Goal: Check status: Check status

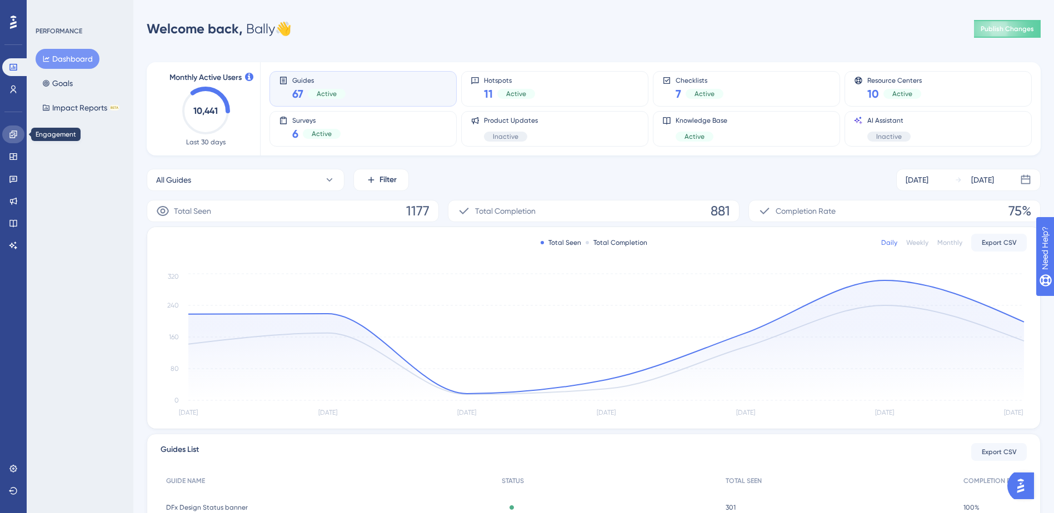
click at [12, 132] on icon at bounding box center [13, 134] width 9 height 9
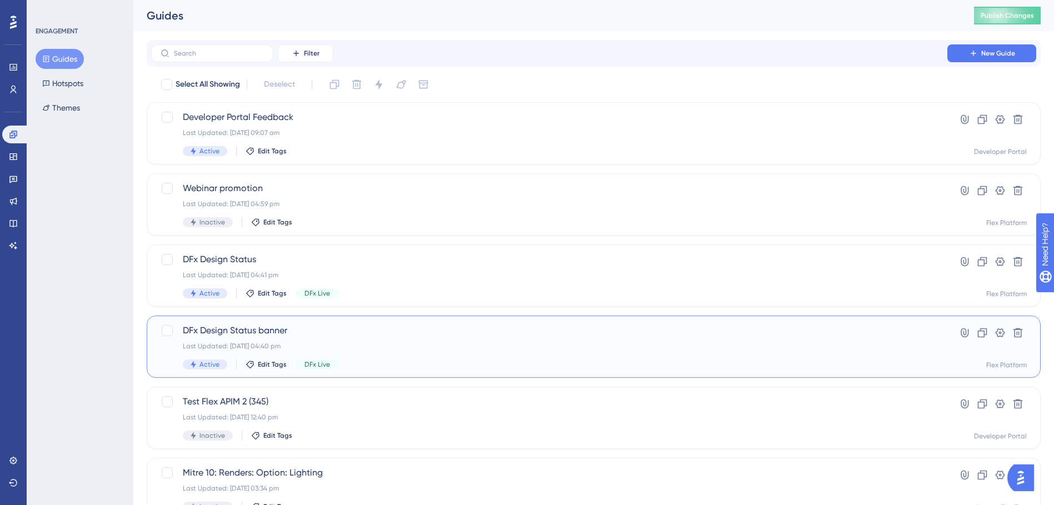
click at [412, 323] on div "DFx Design Status banner Last Updated: [DATE] 04:40 pm Active Edit Tags DFx Liv…" at bounding box center [594, 347] width 894 height 62
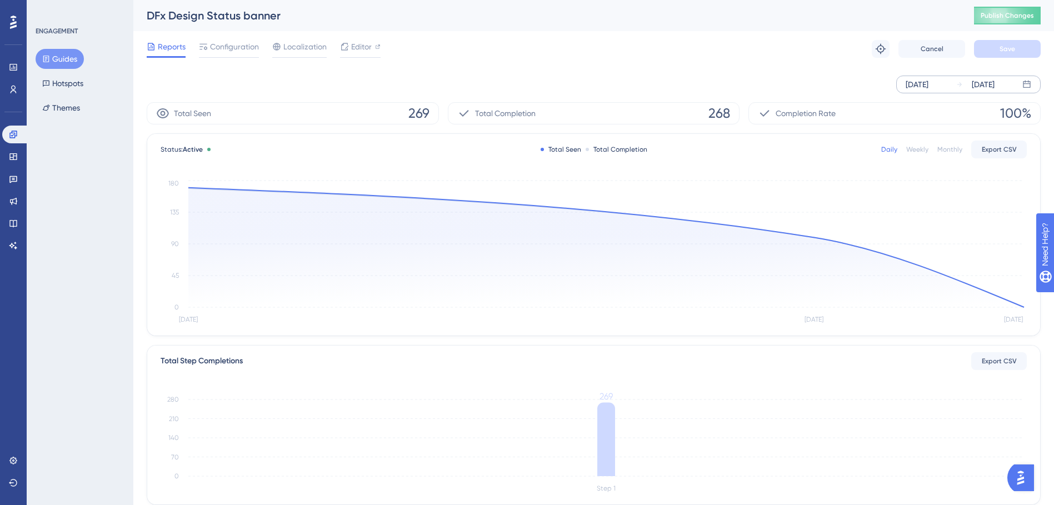
click at [975, 86] on div "[DATE]" at bounding box center [983, 84] width 23 height 13
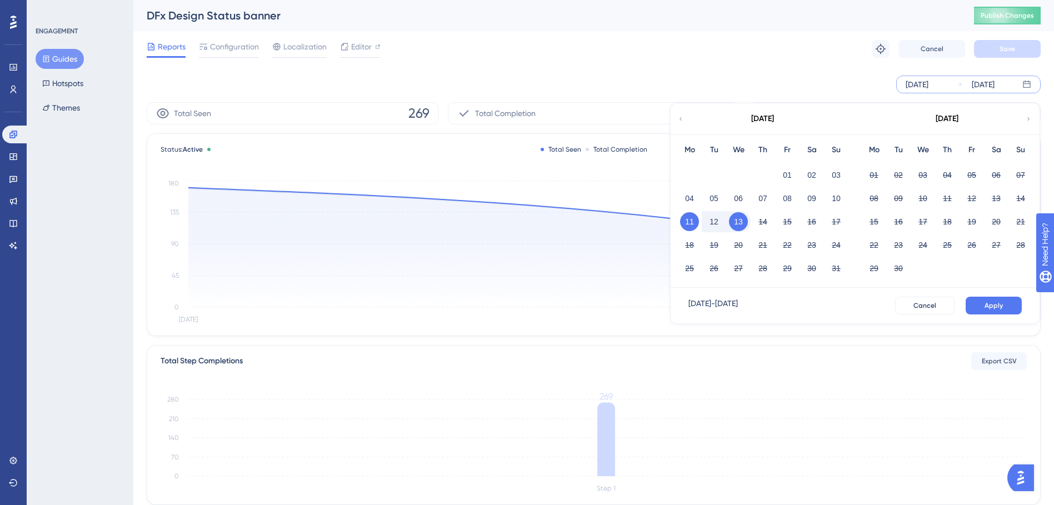
click at [744, 92] on div "[DATE] [DATE] [DATE] Mo Tu We Th Fr Sa Su 01 02 03 04 05 06 07 08 09 10 11 12 1…" at bounding box center [594, 85] width 894 height 18
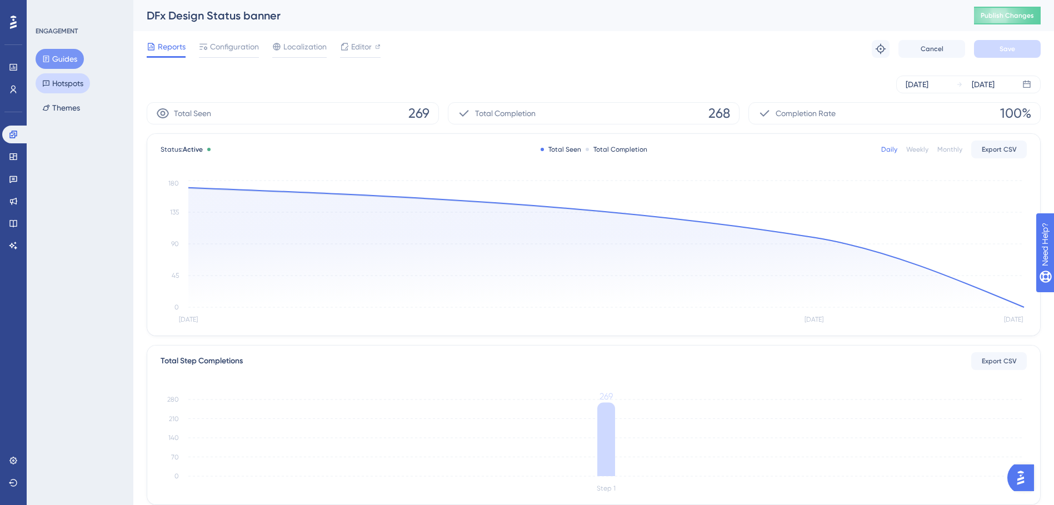
click at [61, 87] on button "Hotspots" at bounding box center [63, 83] width 54 height 20
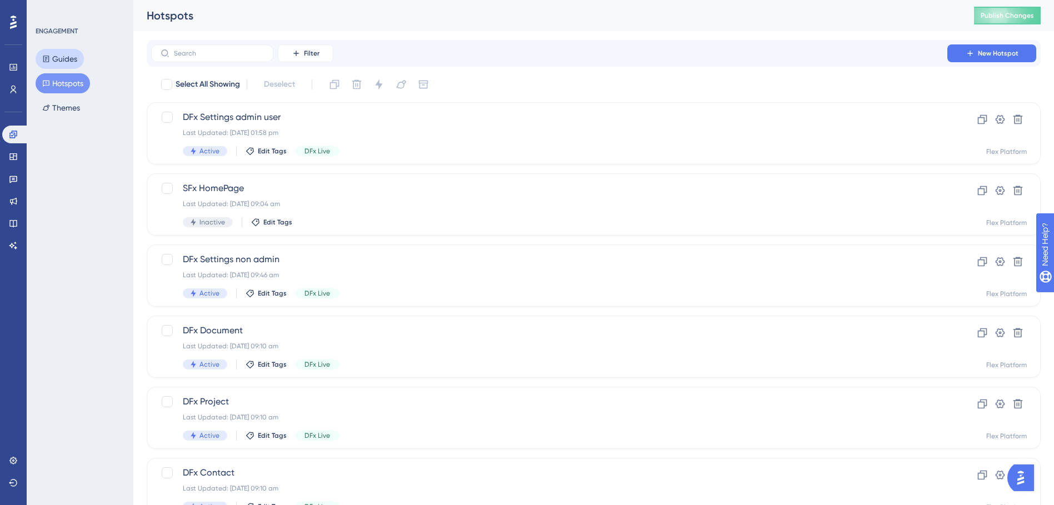
click at [62, 56] on button "Guides" at bounding box center [60, 59] width 48 height 20
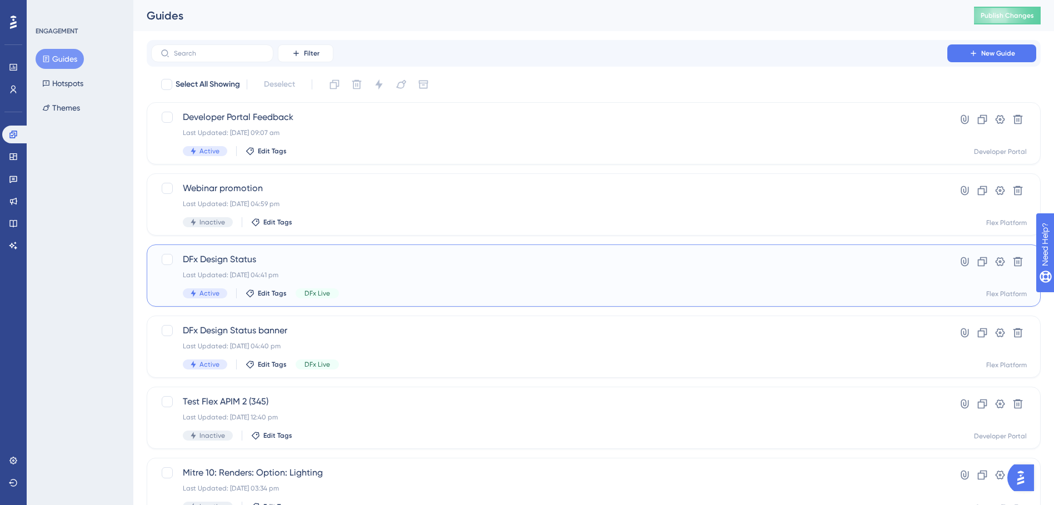
click at [413, 268] on div "DFx Design Status Last Updated: [DATE] 04:41 pm Active Edit Tags DFx Live" at bounding box center [549, 276] width 733 height 46
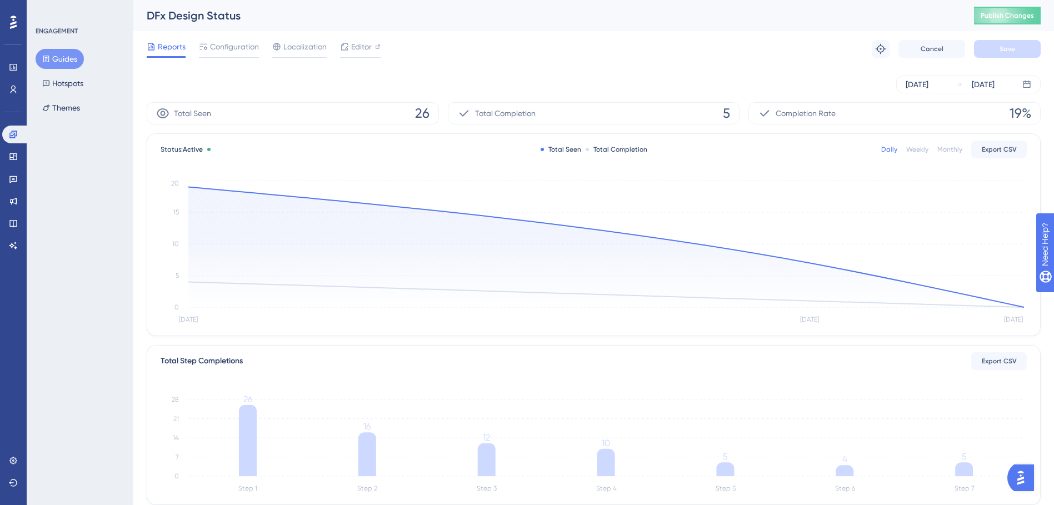
click at [56, 56] on button "Guides" at bounding box center [60, 59] width 48 height 20
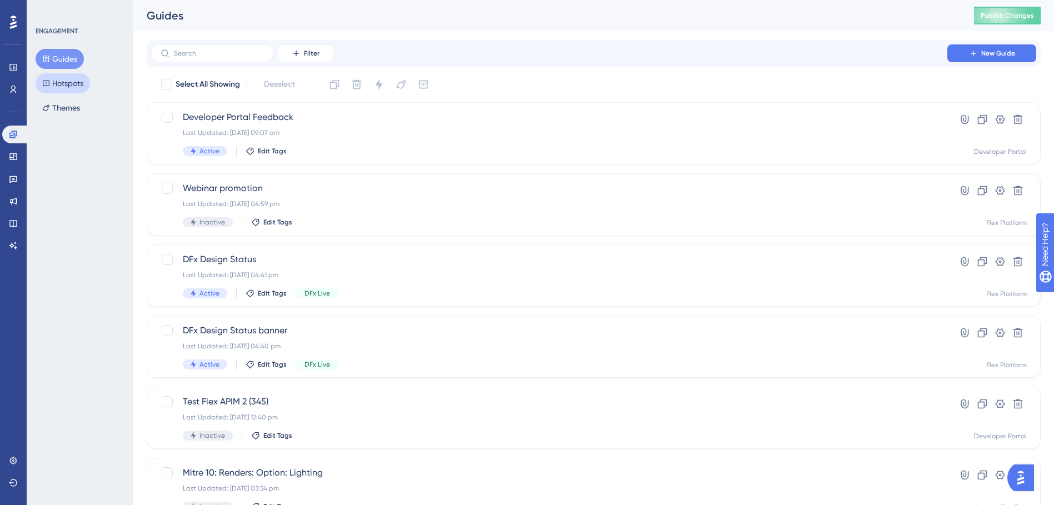
click at [59, 89] on button "Hotspots" at bounding box center [63, 83] width 54 height 20
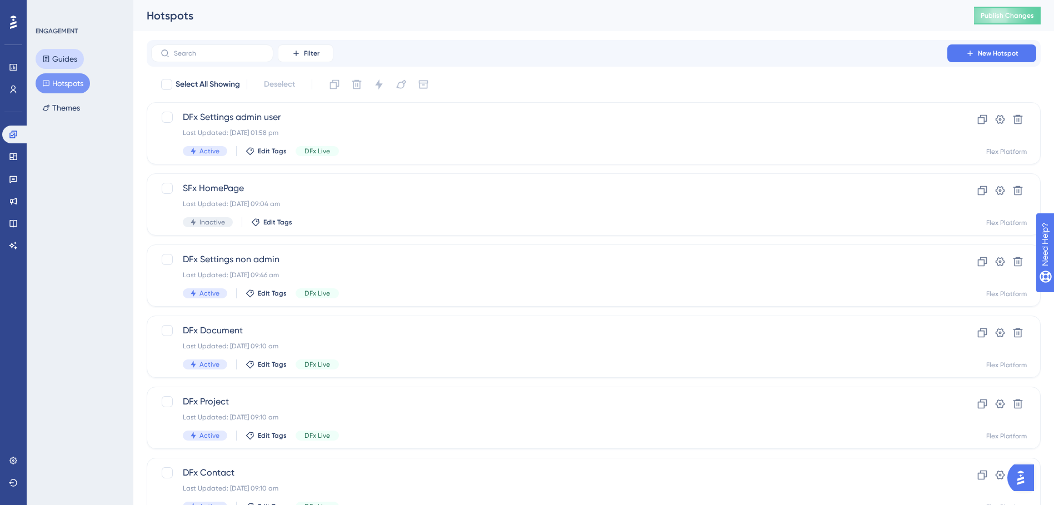
click at [66, 59] on button "Guides" at bounding box center [60, 59] width 48 height 20
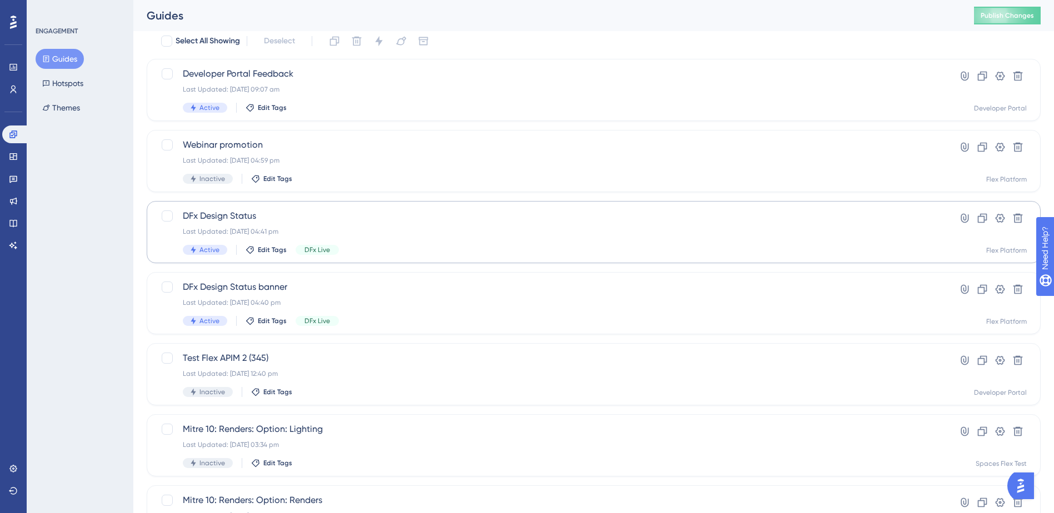
scroll to position [56, 0]
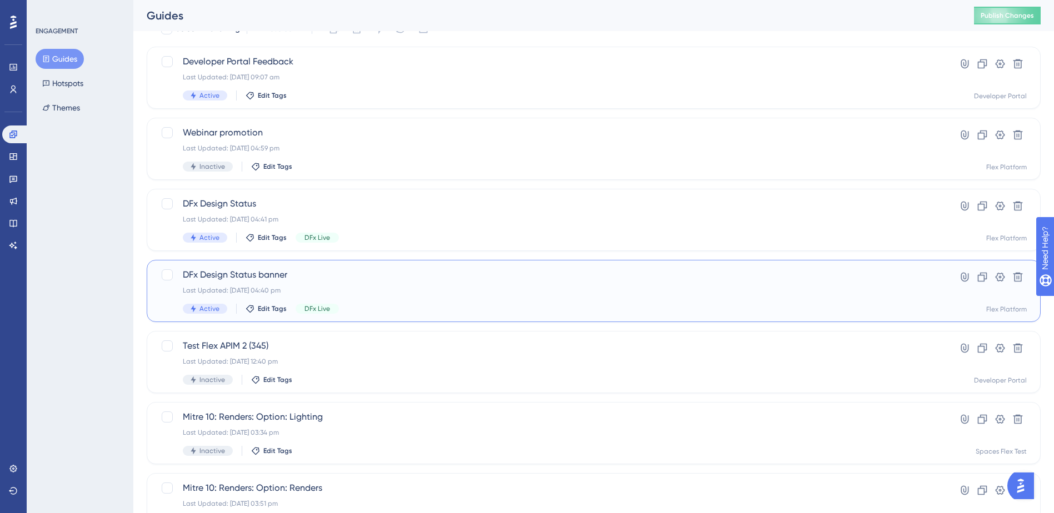
click at [382, 271] on span "DFx Design Status banner" at bounding box center [549, 274] width 733 height 13
